Goal: Information Seeking & Learning: Learn about a topic

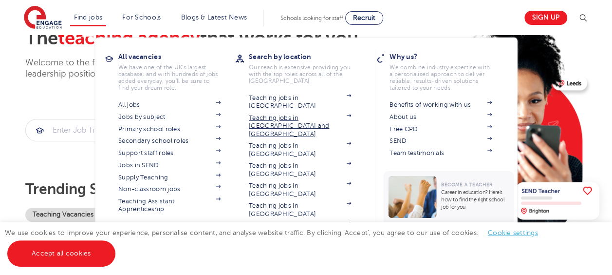
scroll to position [123, 0]
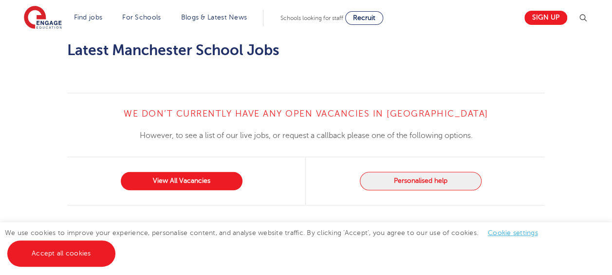
scroll to position [664, 0]
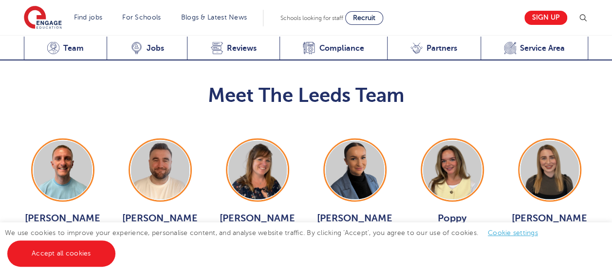
scroll to position [1118, 0]
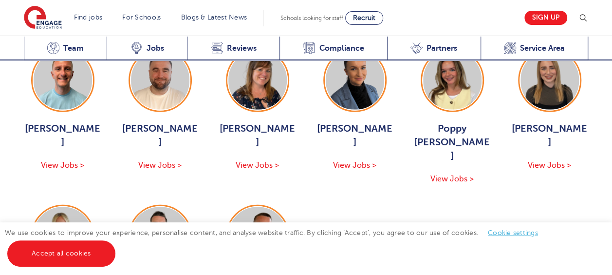
scroll to position [1241, 0]
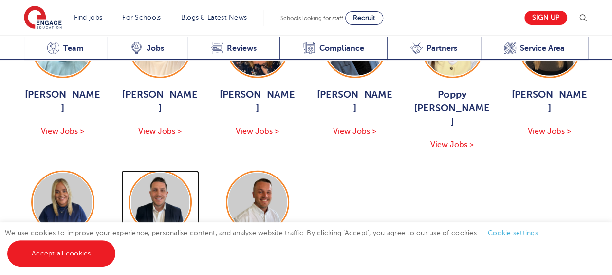
click at [163, 244] on div "Declan Goodman View Jobs >" at bounding box center [160, 269] width 78 height 50
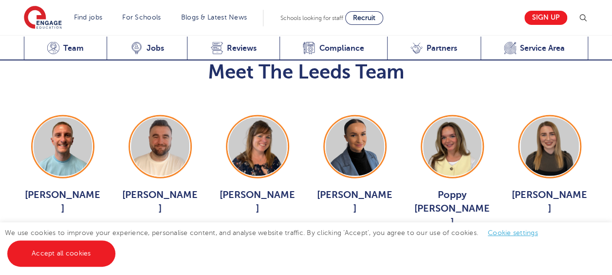
scroll to position [1131, 0]
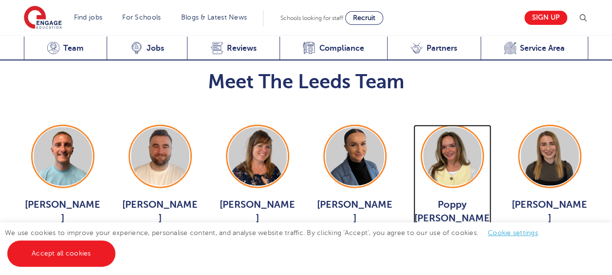
click at [455, 198] on div "Poppy Burnside View Jobs >" at bounding box center [453, 229] width 78 height 63
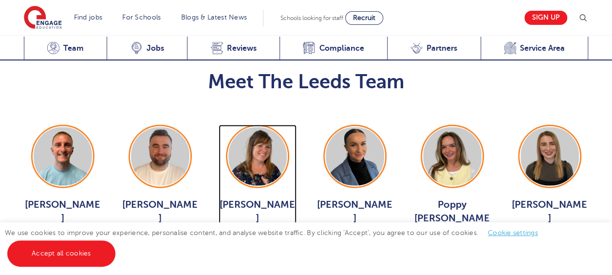
click at [277, 237] on span "View Jobs >" at bounding box center [257, 241] width 43 height 9
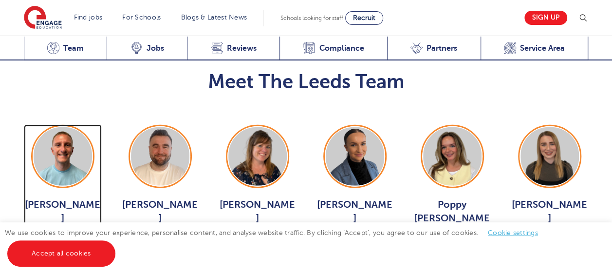
click at [65, 237] on span "View Jobs >" at bounding box center [62, 241] width 43 height 9
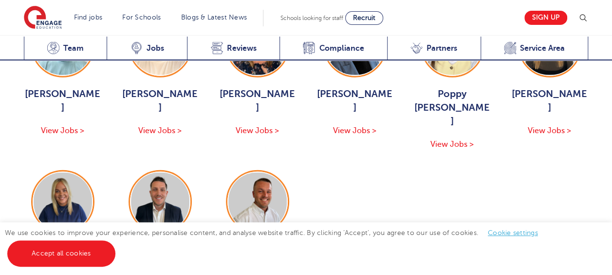
scroll to position [1242, 0]
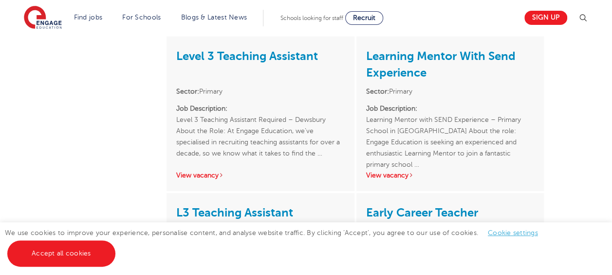
scroll to position [1342, 0]
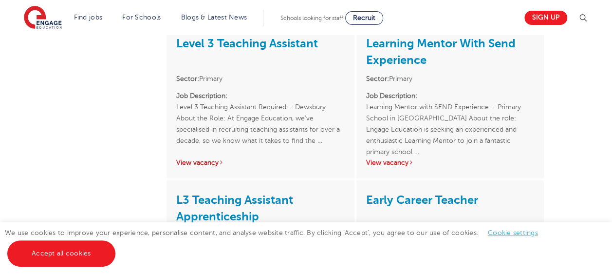
click at [209, 161] on link "View vacancy" at bounding box center [200, 162] width 48 height 7
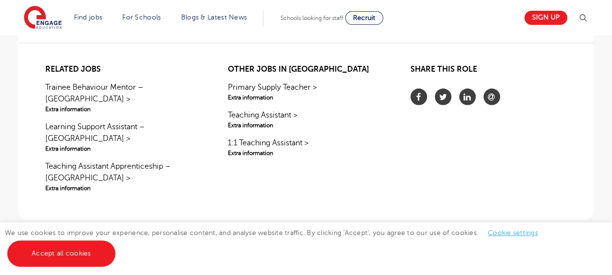
scroll to position [1022, 0]
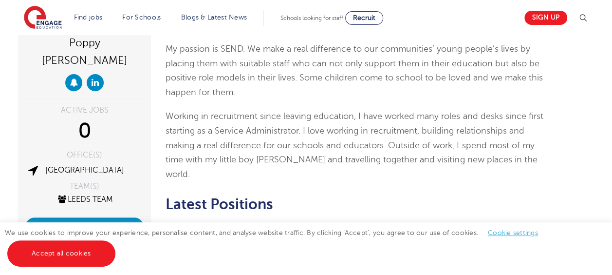
scroll to position [143, 0]
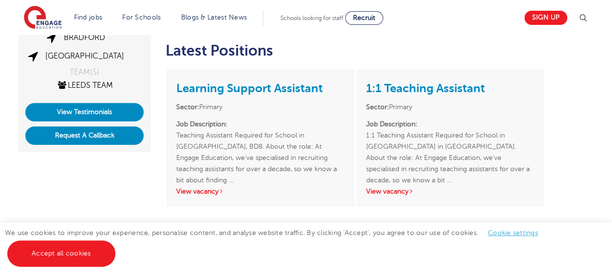
scroll to position [239, 0]
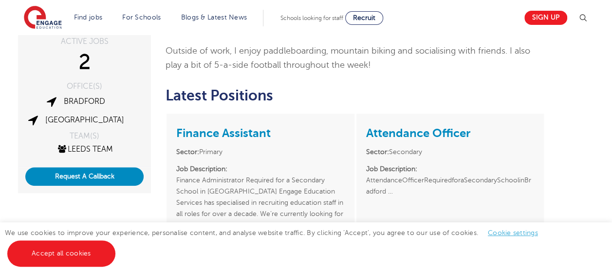
scroll to position [178, 0]
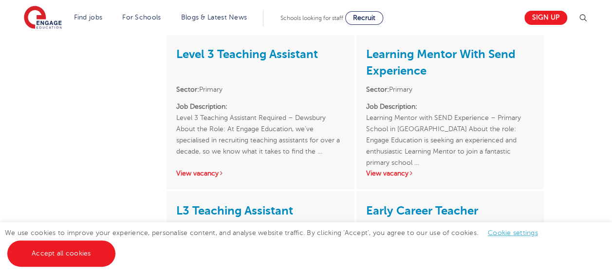
scroll to position [1351, 0]
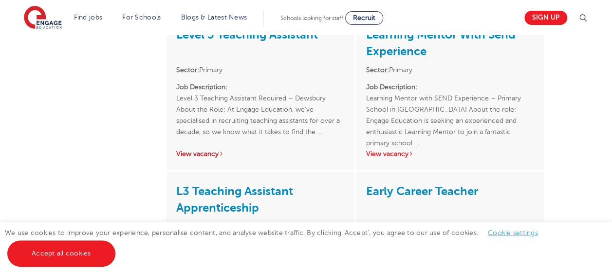
click at [210, 150] on link "View vacancy" at bounding box center [200, 153] width 48 height 7
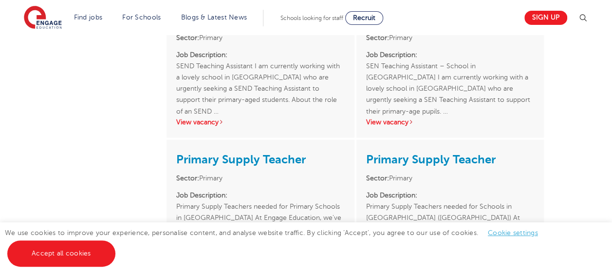
scroll to position [663, 0]
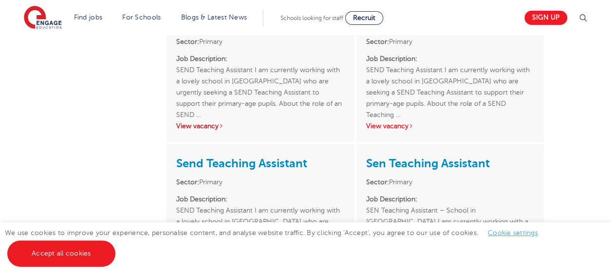
click at [198, 123] on link "View vacancy" at bounding box center [200, 125] width 48 height 7
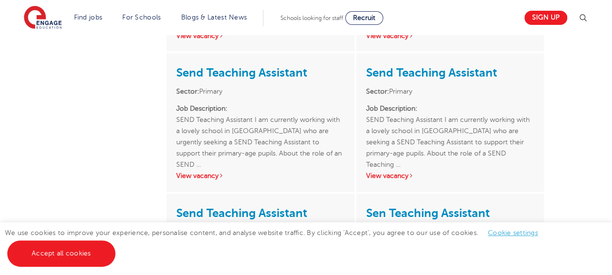
scroll to position [602, 0]
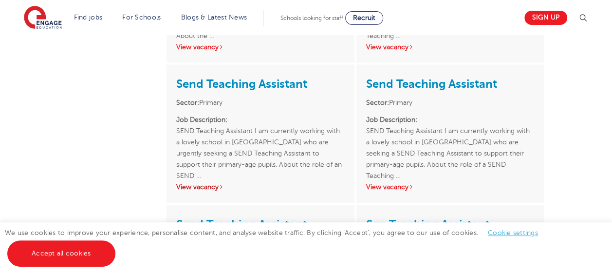
click at [204, 183] on link "View vacancy" at bounding box center [200, 186] width 48 height 7
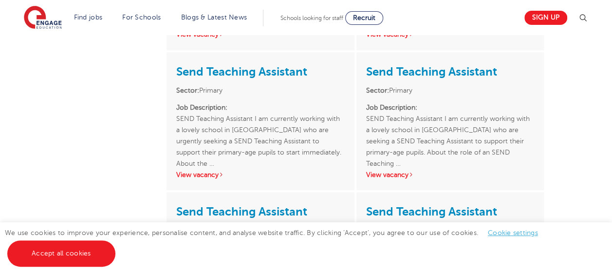
scroll to position [474, 0]
click at [202, 171] on div "Send Teaching Assistant Sector: Primary Job Description: SEND Teaching Assistan…" at bounding box center [261, 122] width 188 height 138
click at [207, 171] on link "View vacancy" at bounding box center [200, 174] width 48 height 7
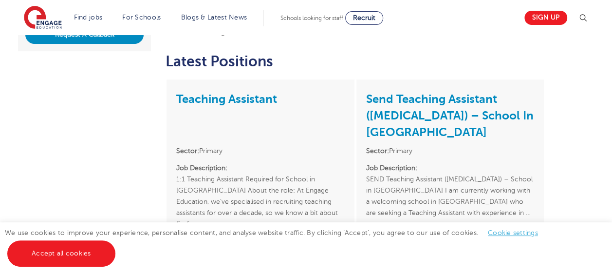
scroll to position [315, 0]
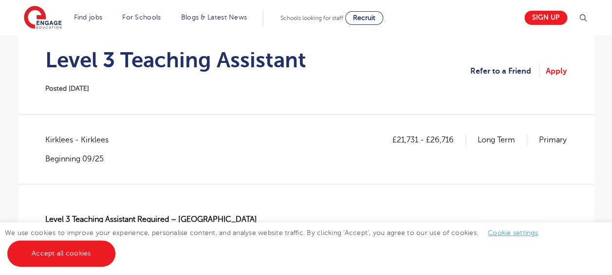
scroll to position [96, 0]
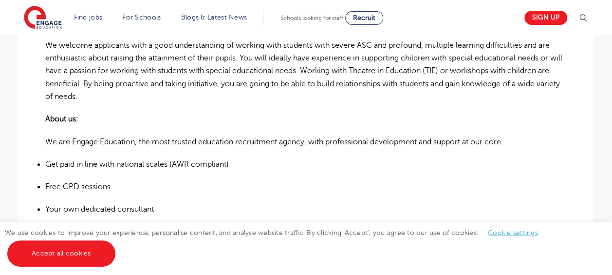
scroll to position [442, 0]
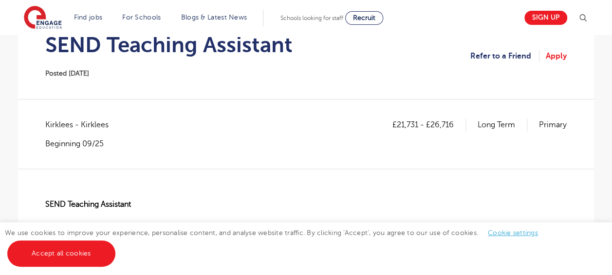
scroll to position [113, 0]
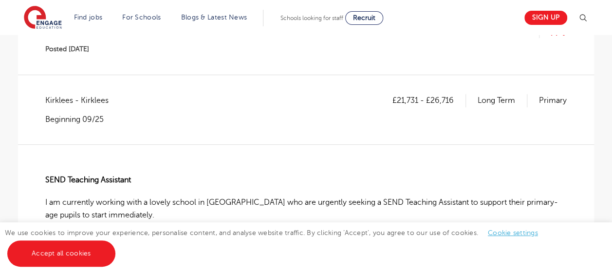
scroll to position [137, 0]
